Goal: Navigation & Orientation: Find specific page/section

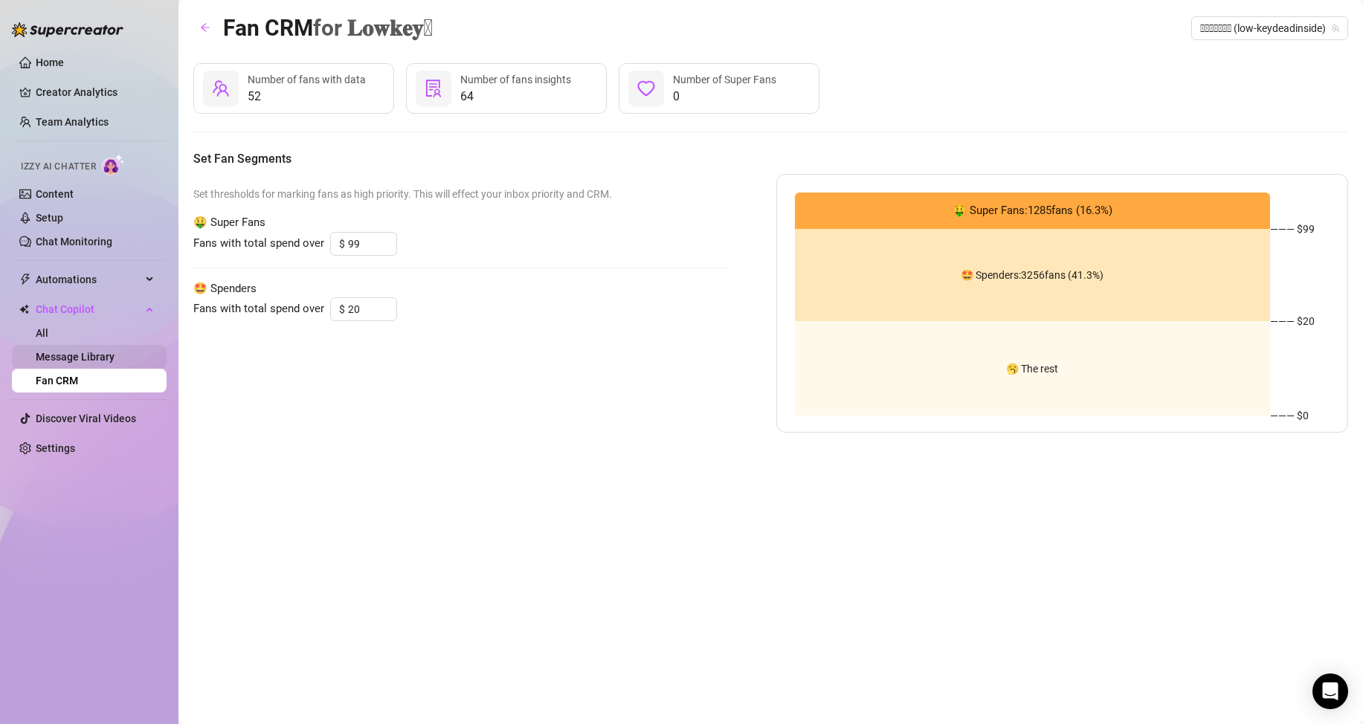
click at [115, 351] on link "Message Library" at bounding box center [75, 357] width 79 height 12
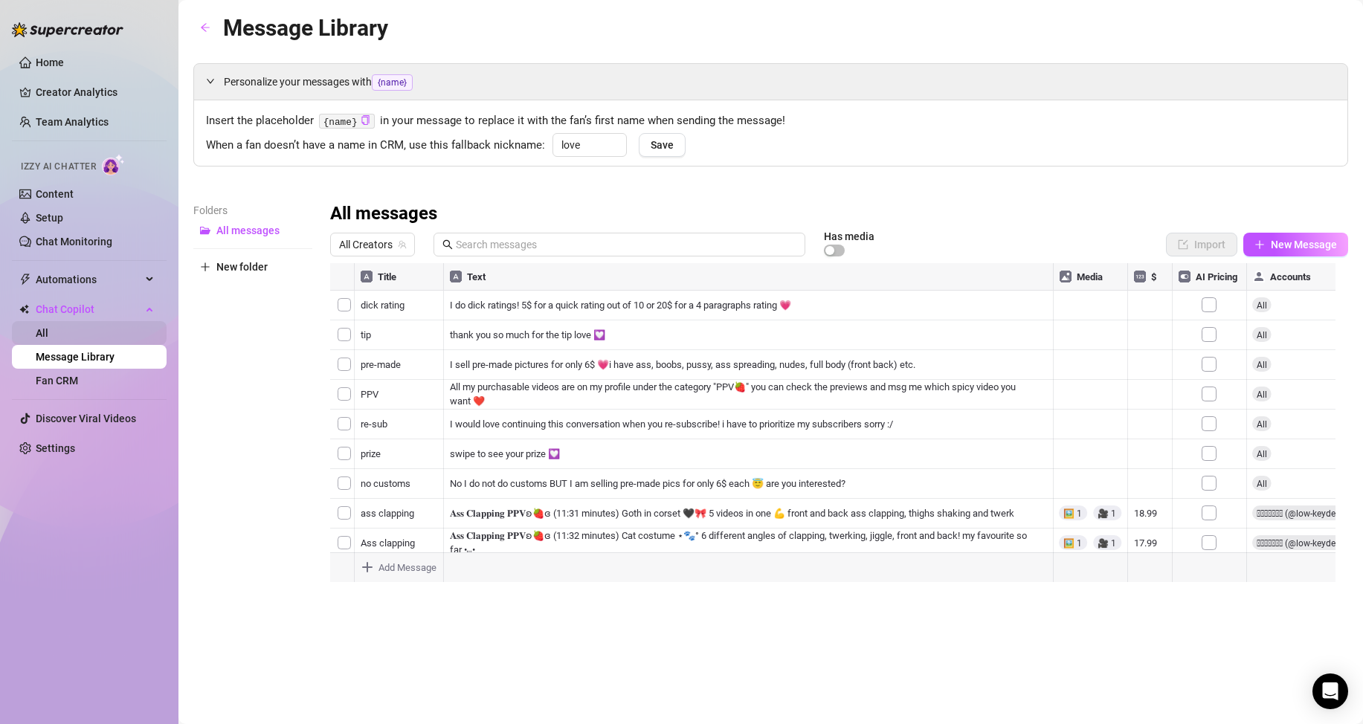
click at [48, 327] on link "All" at bounding box center [42, 333] width 13 height 12
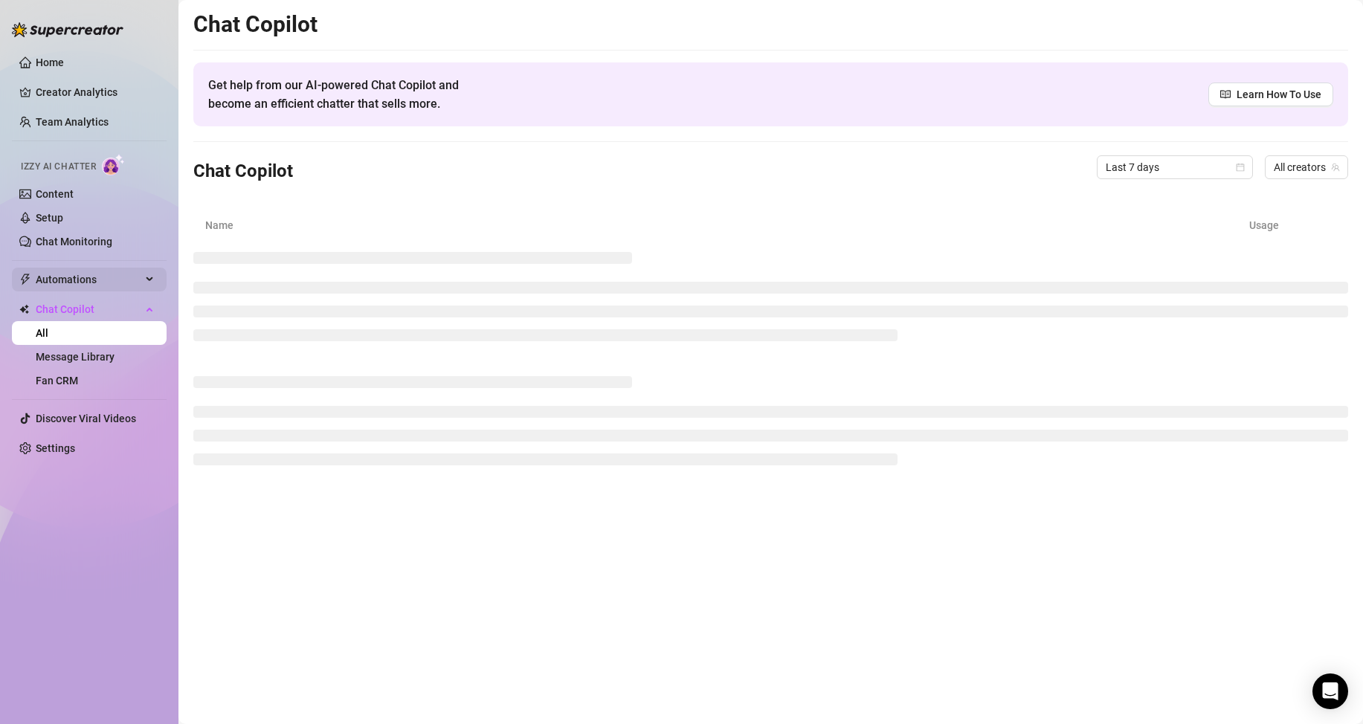
click at [125, 283] on span "Automations" at bounding box center [89, 280] width 106 height 24
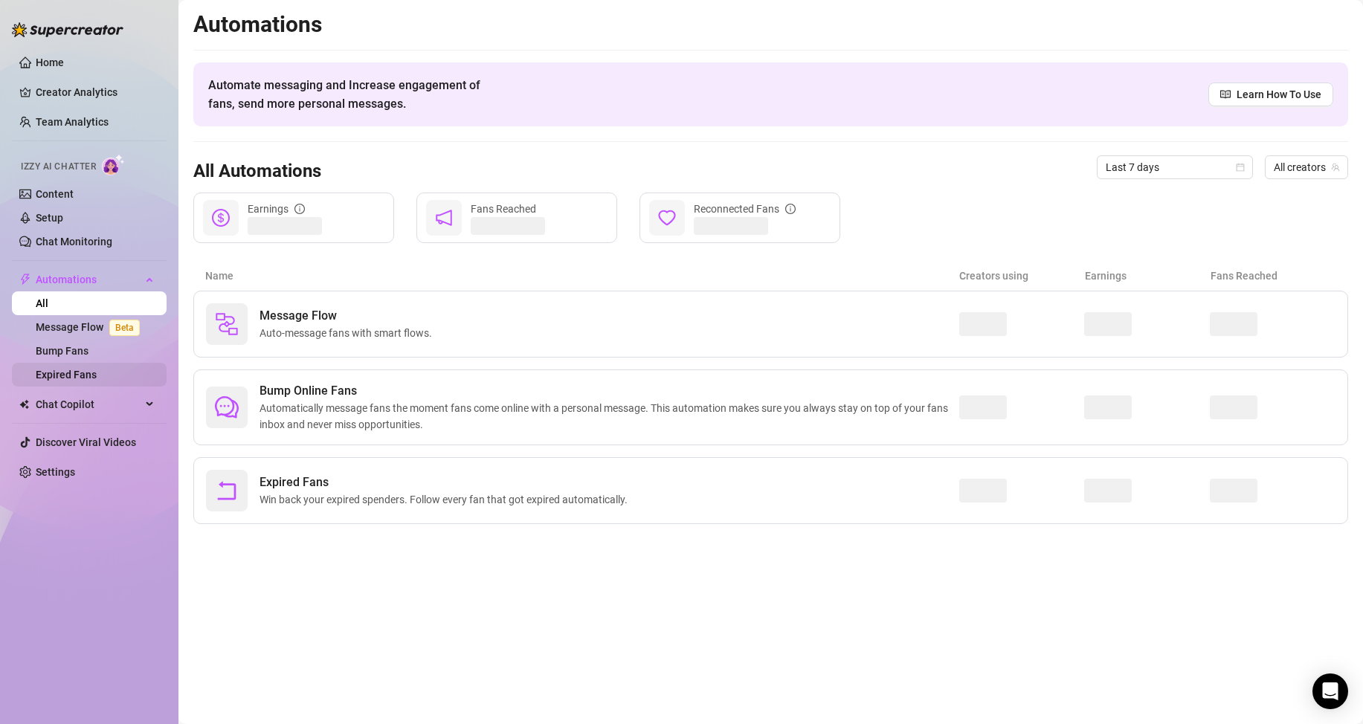
click at [94, 378] on link "Expired Fans" at bounding box center [66, 375] width 61 height 12
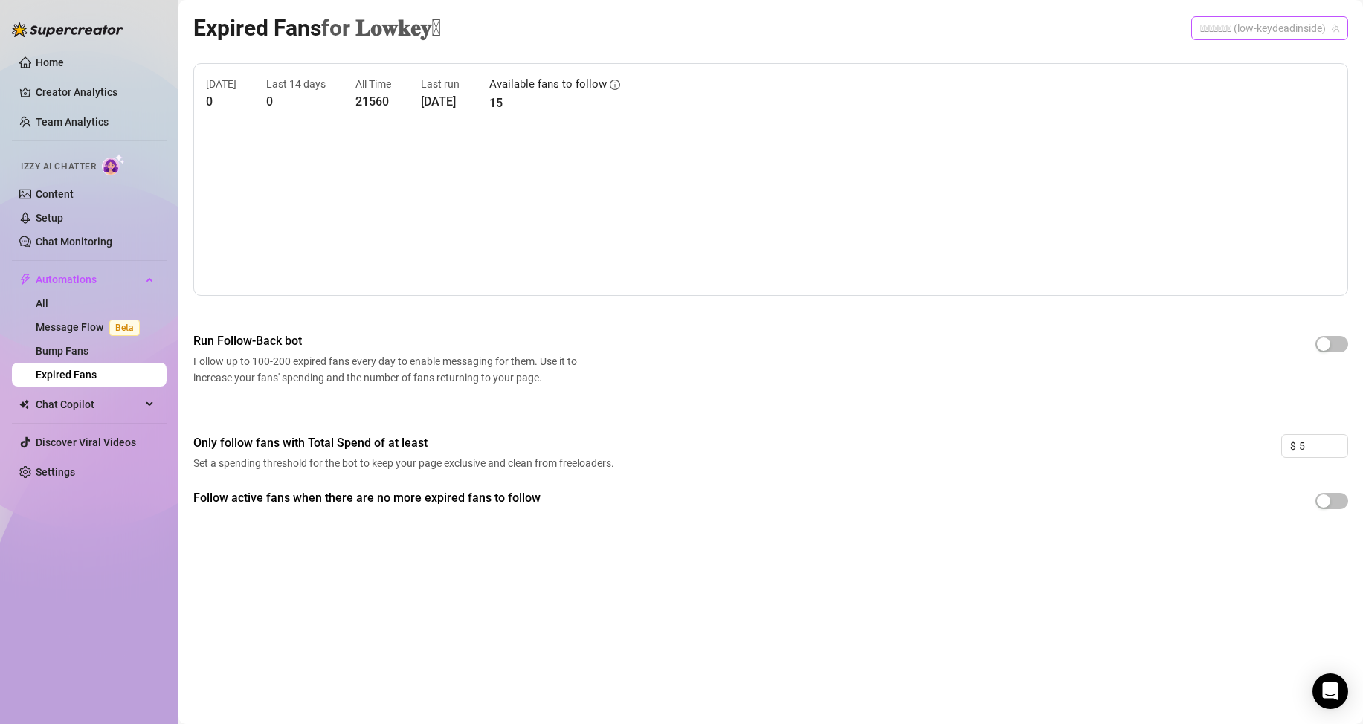
click at [1241, 35] on span "𝐋𝐨𝐰𝐤𝐞𝐲𒉭 (low-keydeadinside)" at bounding box center [1269, 28] width 139 height 22
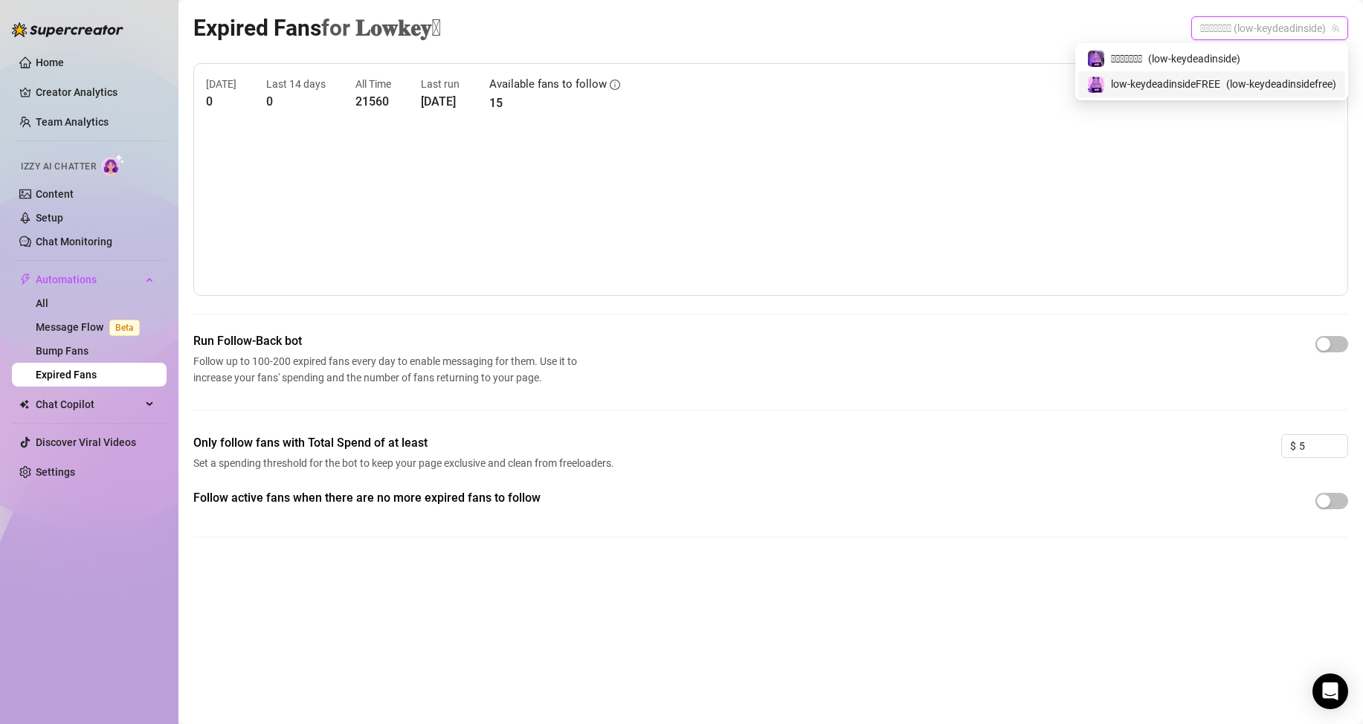
click at [1164, 88] on span "low-keydeadinsideFREE" at bounding box center [1165, 84] width 109 height 16
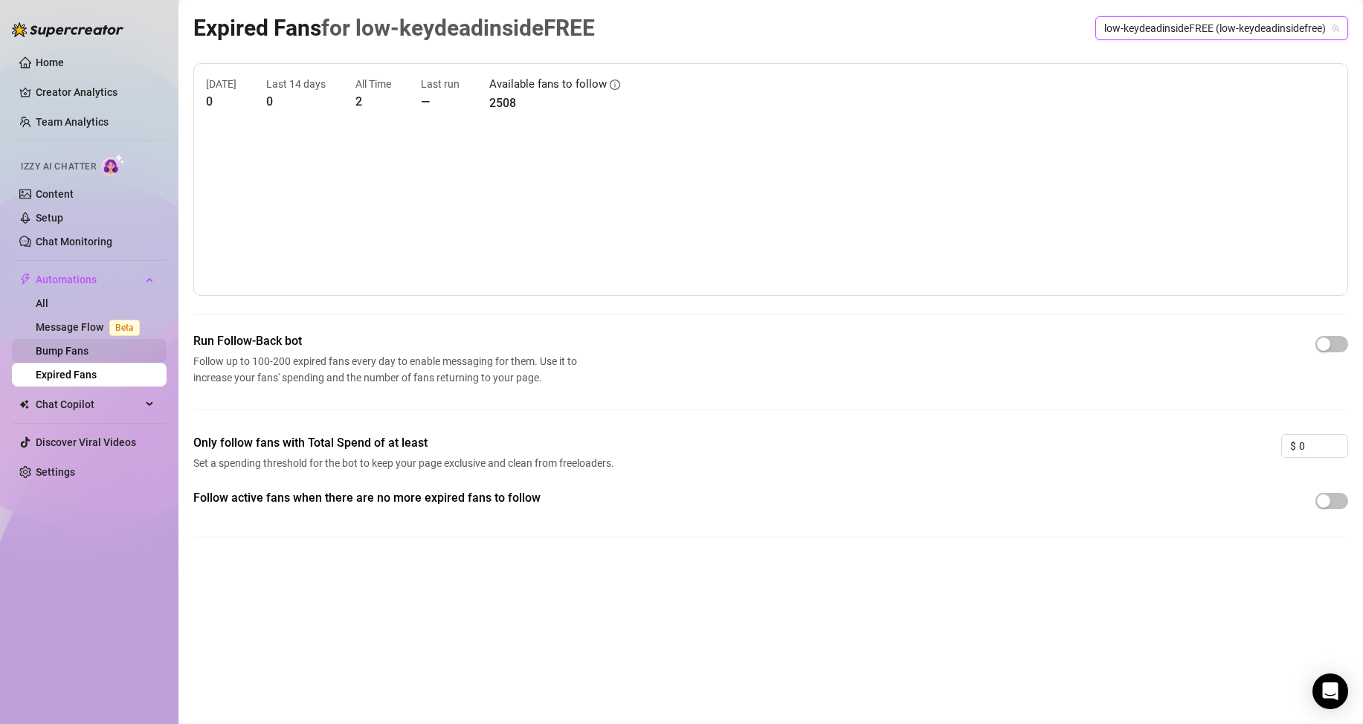
click at [88, 349] on link "Bump Fans" at bounding box center [62, 351] width 53 height 12
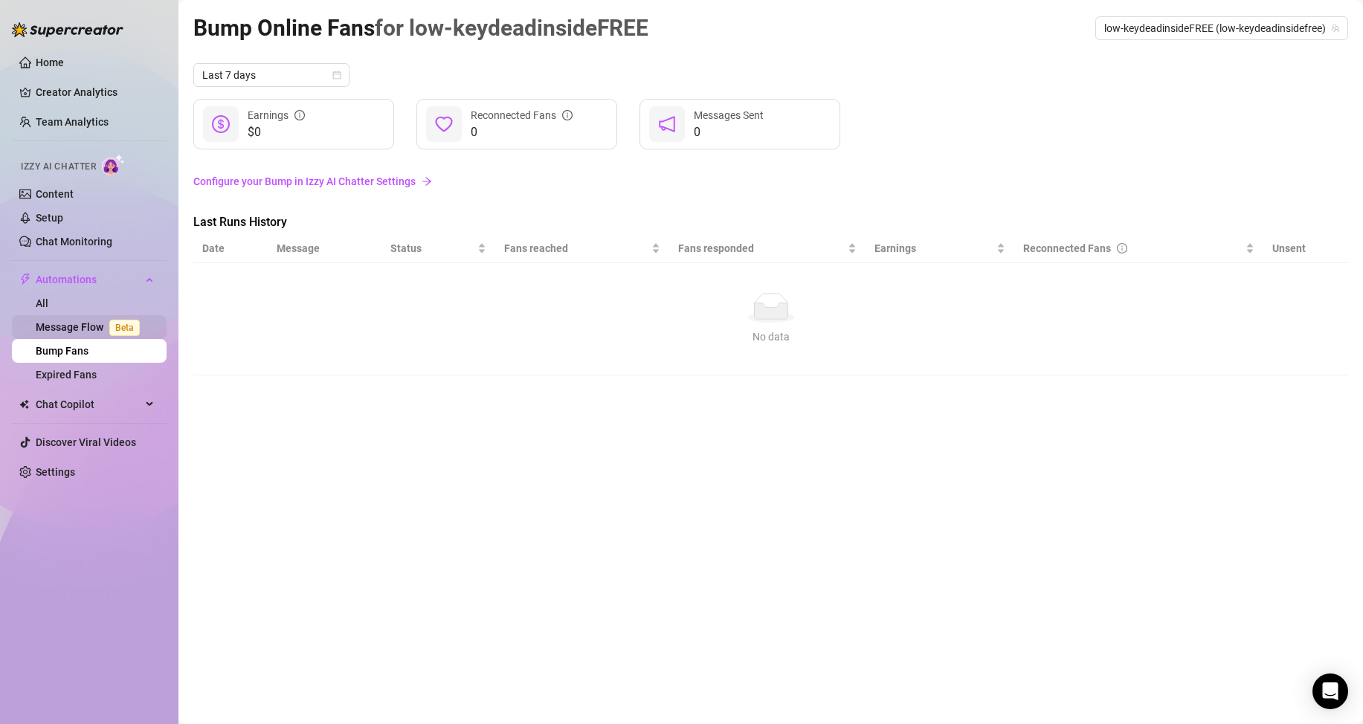
click at [80, 324] on link "Message Flow Beta" at bounding box center [91, 327] width 110 height 12
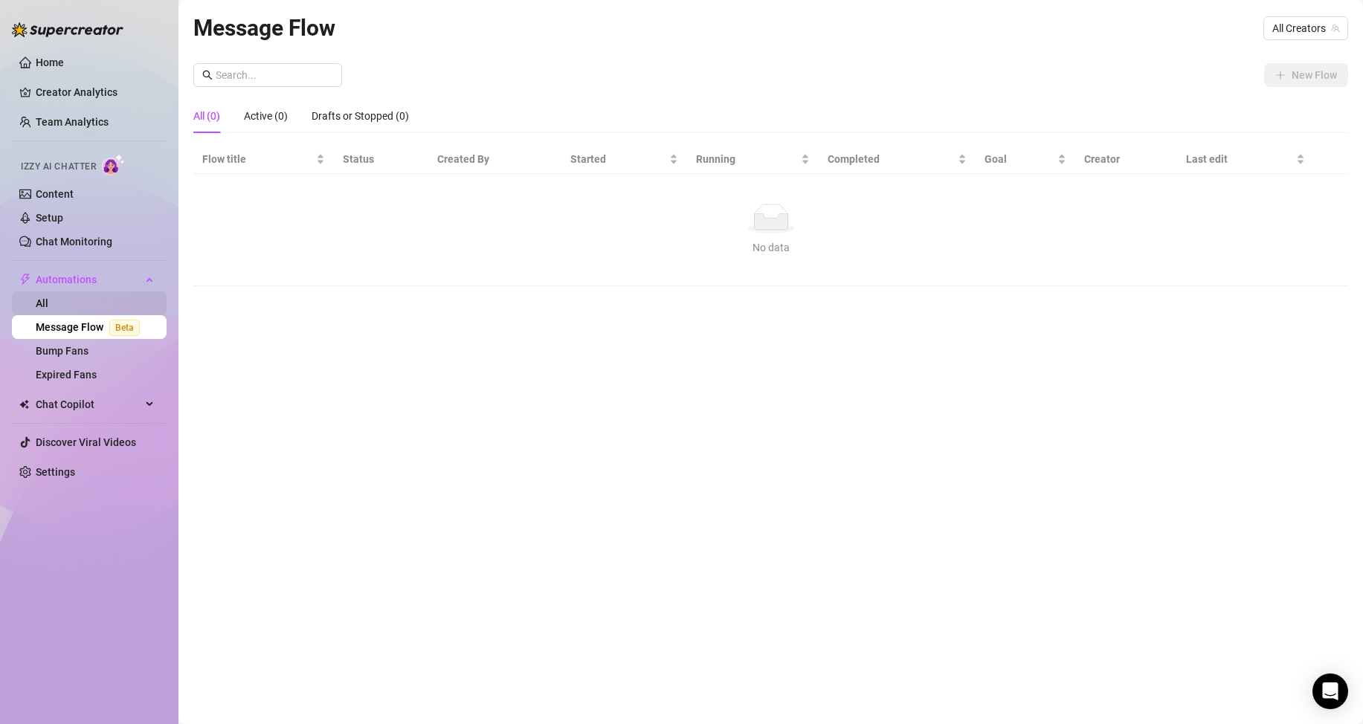
click at [48, 308] on link "All" at bounding box center [42, 303] width 13 height 12
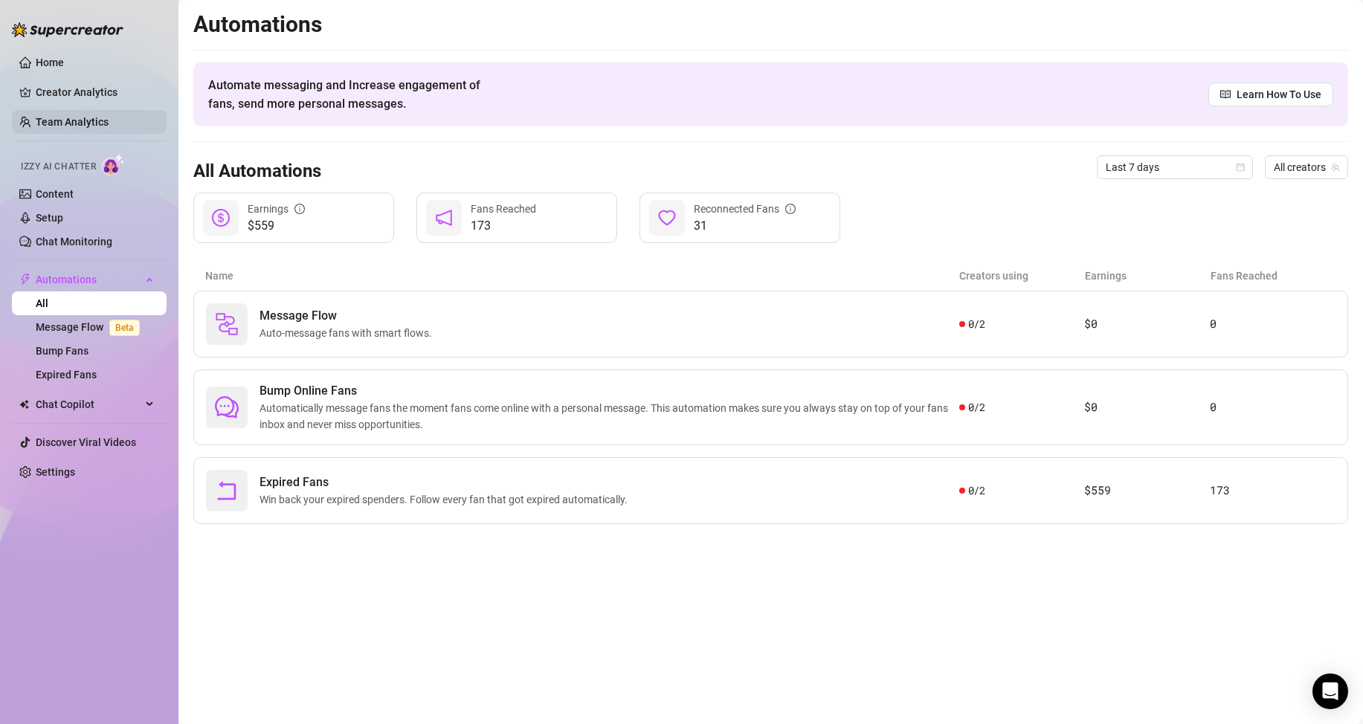
click at [81, 126] on link "Team Analytics" at bounding box center [72, 122] width 73 height 12
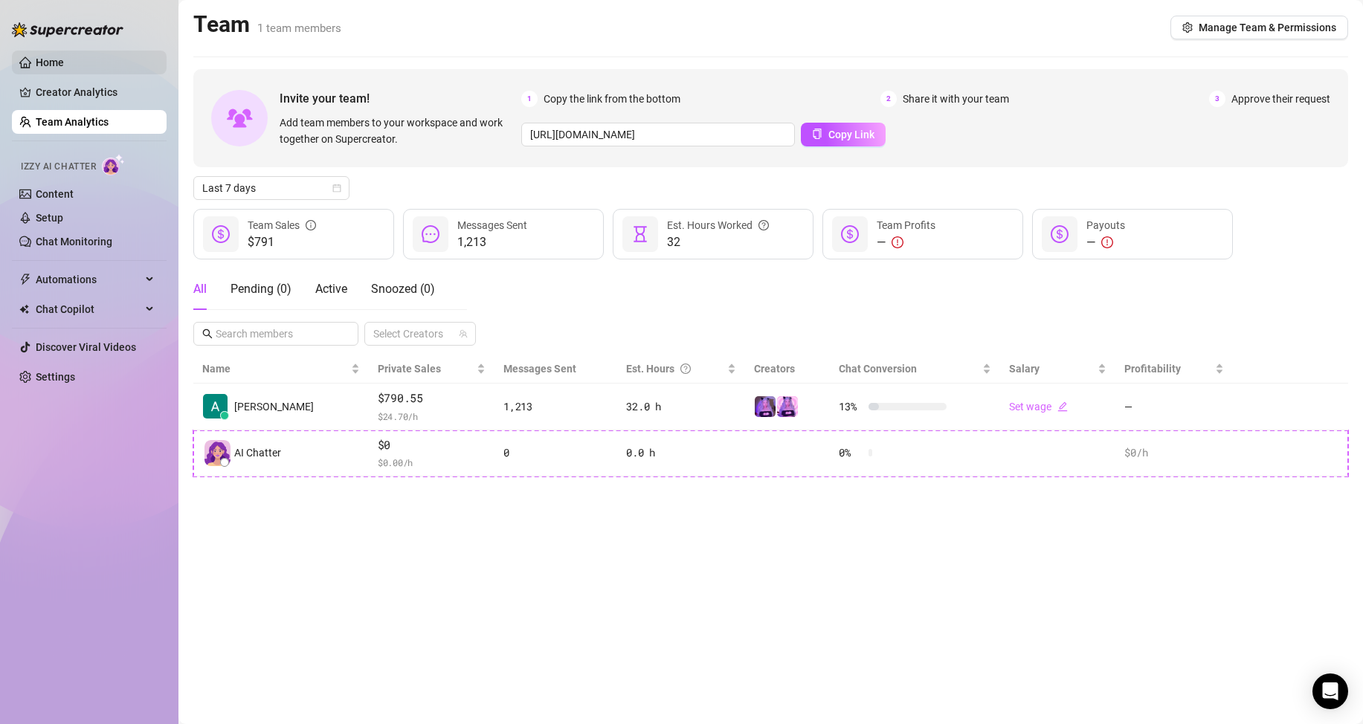
click at [64, 68] on link "Home" at bounding box center [50, 63] width 28 height 12
